Goal: Transaction & Acquisition: Purchase product/service

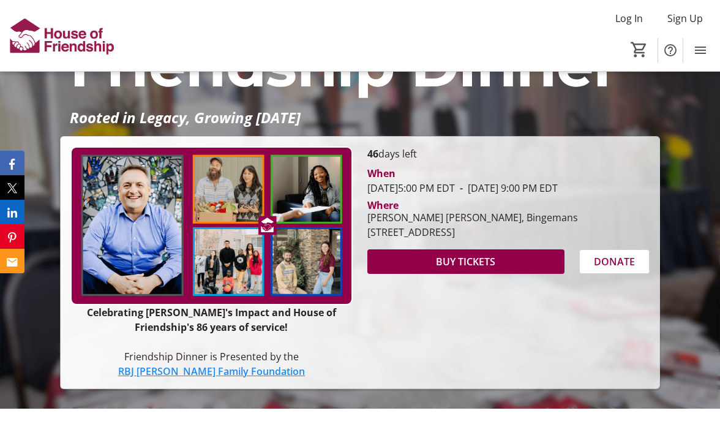
scroll to position [61, 0]
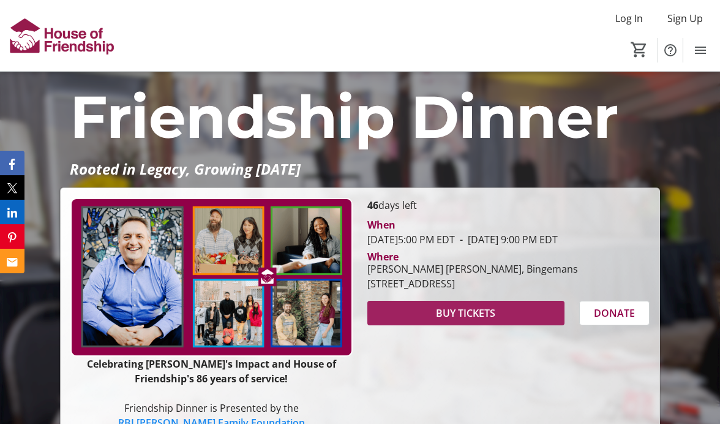
click at [467, 320] on span "BUY TICKETS" at bounding box center [465, 313] width 59 height 15
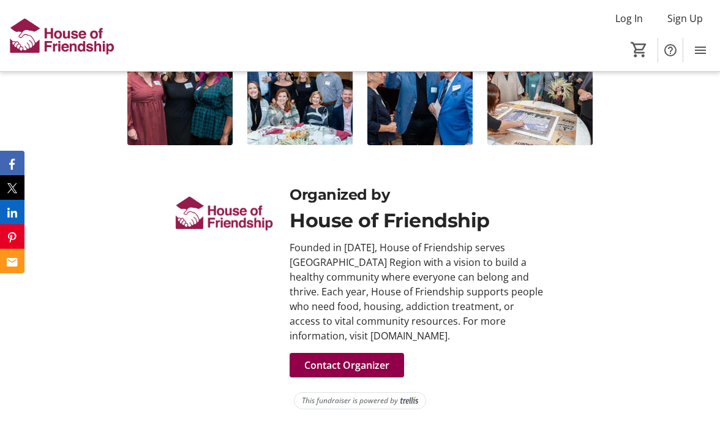
scroll to position [2243, 0]
